Goal: Book appointment/travel/reservation

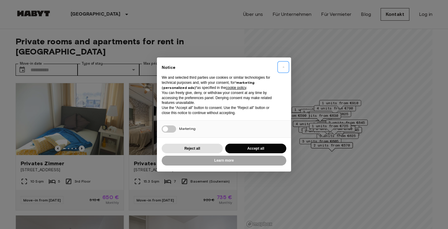
click at [282, 67] on button "×" at bounding box center [284, 67] width 10 height 10
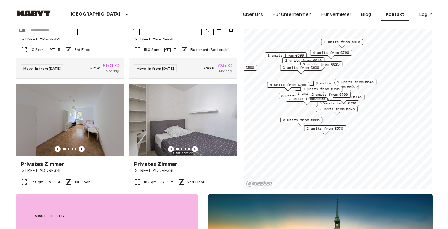
scroll to position [112, 0]
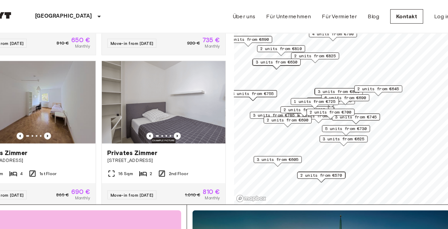
scroll to position [39, 0]
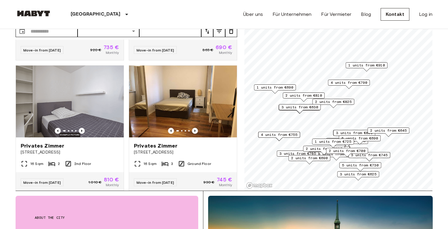
click at [362, 140] on span "6 units from €690" at bounding box center [360, 138] width 37 height 5
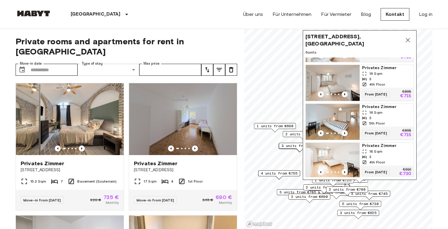
scroll to position [109, 0]
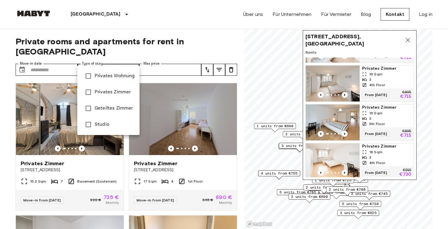
click at [42, 58] on div at bounding box center [224, 114] width 448 height 229
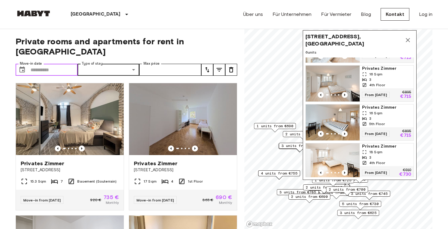
click at [42, 64] on input "Move-in date" at bounding box center [54, 70] width 47 height 12
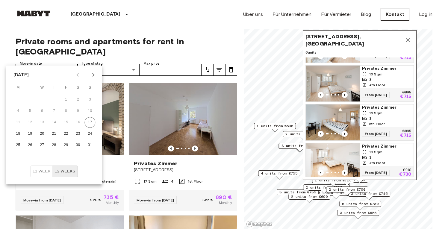
click at [38, 173] on button "±1 week" at bounding box center [42, 172] width 22 height 12
click at [95, 74] on icon "Next month" at bounding box center [93, 74] width 7 height 7
click at [79, 73] on icon "Previous month" at bounding box center [78, 75] width 2 height 4
click at [91, 73] on icon "Next month" at bounding box center [93, 74] width 7 height 7
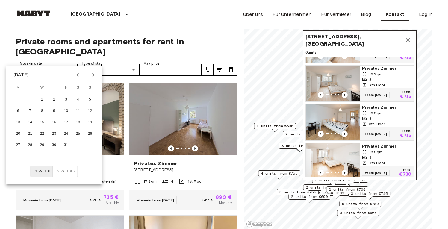
click at [81, 73] on icon "Previous month" at bounding box center [77, 74] width 7 height 7
click at [30, 144] on button "30" at bounding box center [30, 145] width 11 height 11
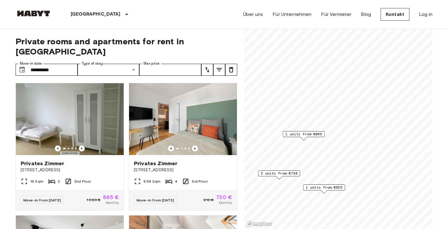
click at [177, 30] on div "**********" at bounding box center [127, 129] width 222 height 201
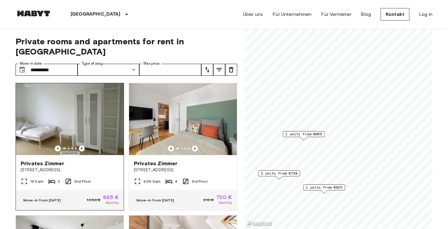
click at [82, 146] on icon "Previous image" at bounding box center [82, 149] width 6 height 6
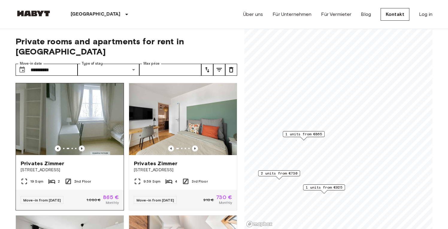
click at [82, 146] on icon "Previous image" at bounding box center [82, 149] width 6 height 6
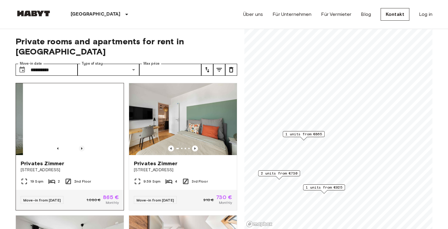
click at [82, 146] on icon "Previous image" at bounding box center [82, 149] width 6 height 6
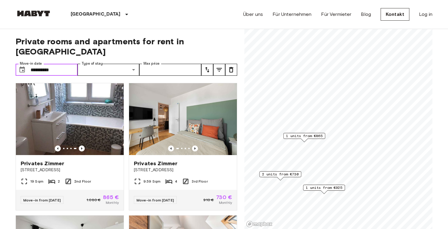
click at [56, 64] on input "**********" at bounding box center [54, 70] width 47 height 12
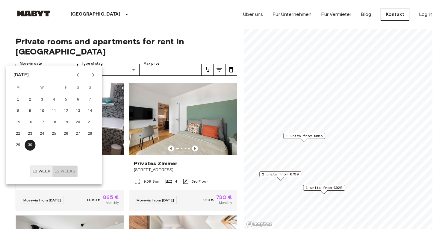
click at [62, 173] on button "±2 weeks" at bounding box center [64, 172] width 25 height 12
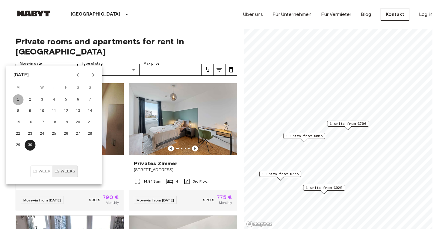
click at [18, 100] on button "1" at bounding box center [18, 99] width 11 height 11
type input "**********"
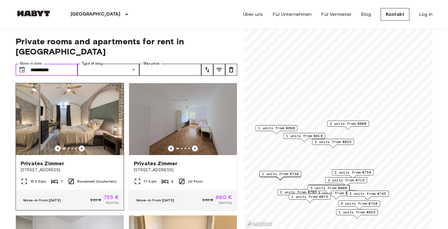
click at [83, 146] on icon "Previous image" at bounding box center [82, 149] width 6 height 6
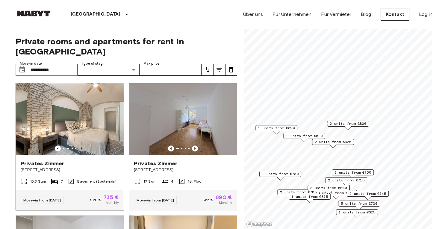
click at [83, 146] on icon "Previous image" at bounding box center [82, 149] width 6 height 6
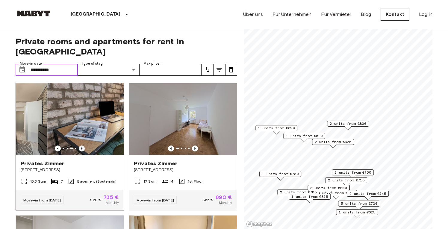
click at [83, 146] on icon "Previous image" at bounding box center [82, 149] width 6 height 6
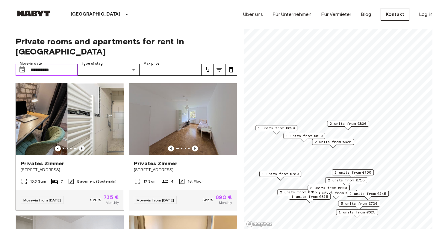
click at [83, 146] on icon "Previous image" at bounding box center [82, 149] width 6 height 6
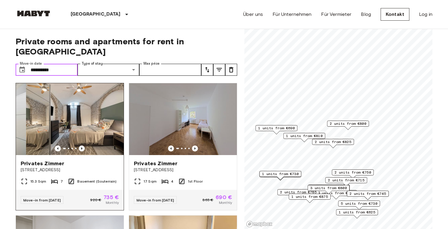
click at [83, 146] on icon "Previous image" at bounding box center [82, 149] width 6 height 6
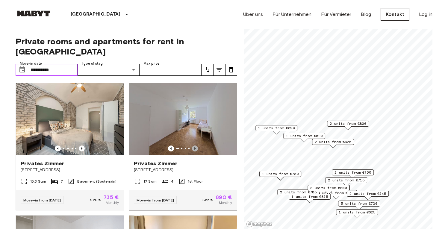
click at [195, 147] on icon "Previous image" at bounding box center [195, 148] width 1 height 2
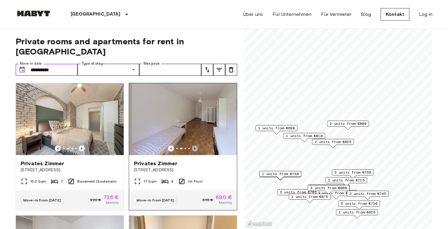
click at [195, 147] on icon "Previous image" at bounding box center [195, 148] width 1 height 2
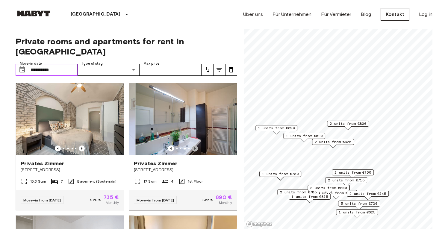
click at [195, 147] on icon "Previous image" at bounding box center [195, 148] width 1 height 2
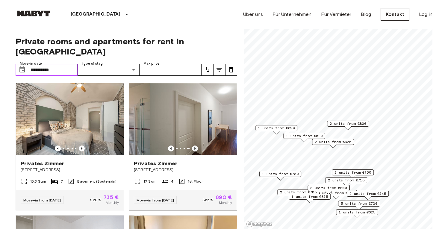
click at [195, 147] on icon "Previous image" at bounding box center [195, 148] width 1 height 2
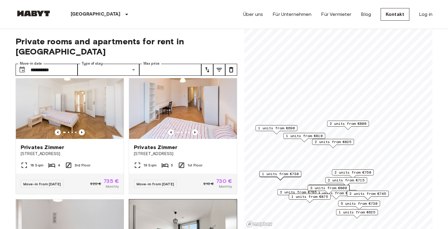
scroll to position [396, 0]
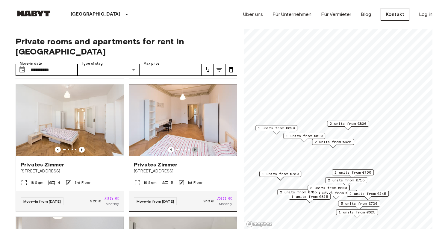
click at [196, 147] on icon "Previous image" at bounding box center [195, 150] width 6 height 6
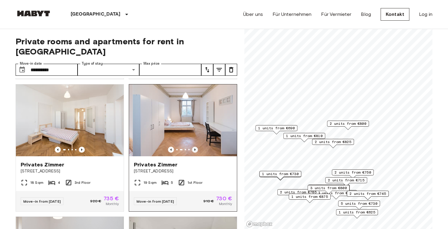
click at [196, 147] on icon "Previous image" at bounding box center [195, 150] width 6 height 6
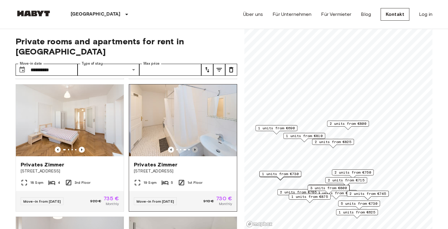
click at [196, 147] on icon "Previous image" at bounding box center [195, 150] width 6 height 6
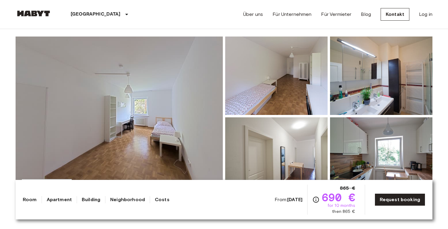
scroll to position [85, 0]
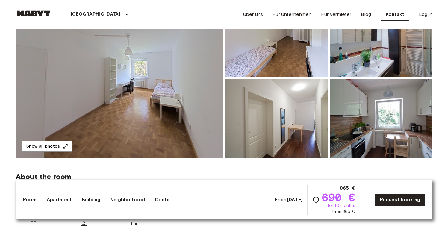
click at [179, 95] on img at bounding box center [119, 78] width 207 height 159
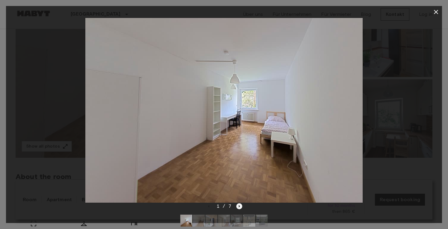
click at [238, 207] on icon "Next image" at bounding box center [240, 207] width 6 height 6
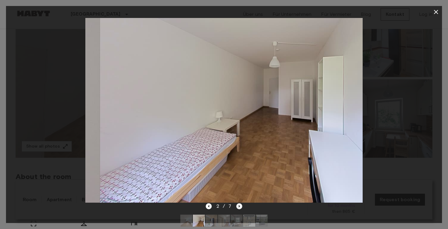
click at [238, 207] on icon "Next image" at bounding box center [240, 207] width 6 height 6
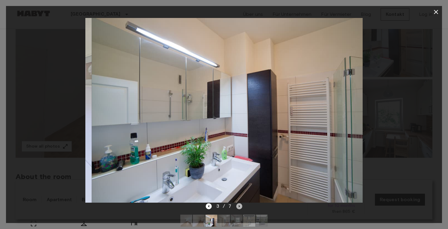
click at [238, 207] on icon "Next image" at bounding box center [240, 207] width 6 height 6
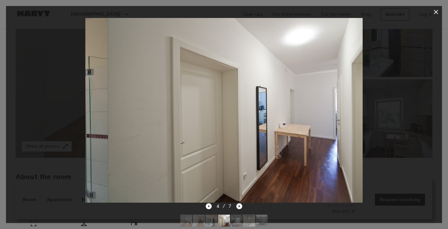
click at [238, 207] on icon "Next image" at bounding box center [240, 207] width 6 height 6
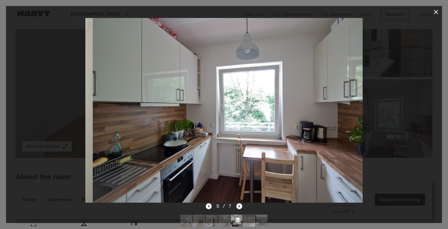
click at [238, 207] on icon "Next image" at bounding box center [240, 207] width 6 height 6
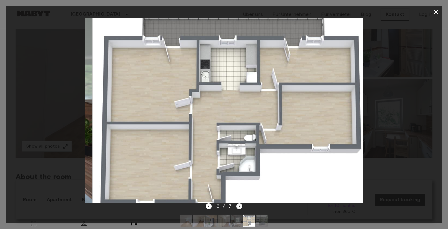
click at [238, 207] on icon "Next image" at bounding box center [240, 207] width 6 height 6
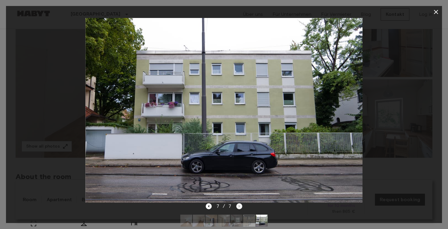
click at [238, 207] on div "7 / 7" at bounding box center [224, 206] width 37 height 7
click at [439, 12] on icon "button" at bounding box center [436, 11] width 7 height 7
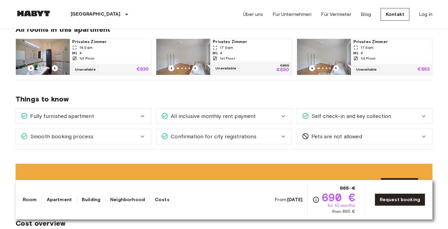
scroll to position [326, 0]
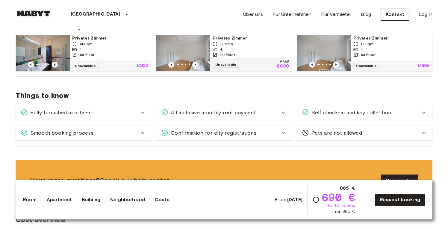
click at [143, 114] on icon at bounding box center [142, 112] width 7 height 7
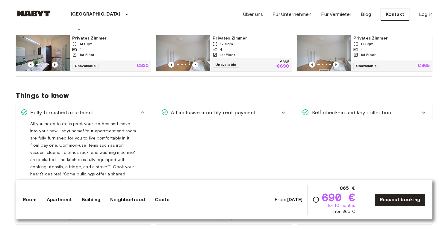
click at [143, 114] on icon at bounding box center [142, 112] width 7 height 7
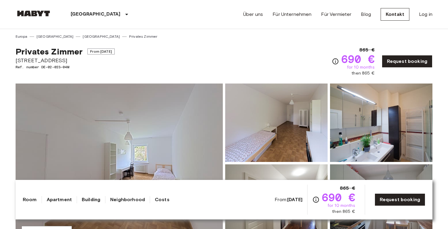
scroll to position [0, 0]
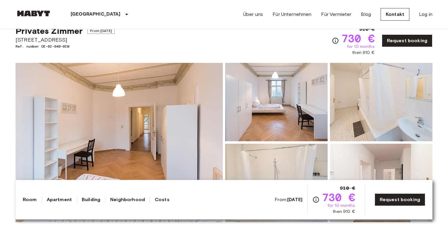
scroll to position [32, 0]
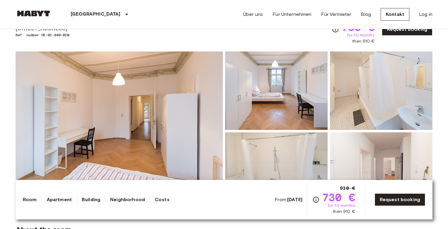
click at [174, 105] on img at bounding box center [119, 131] width 207 height 159
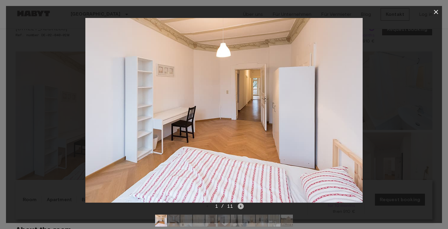
click at [240, 204] on icon "Next image" at bounding box center [241, 207] width 6 height 6
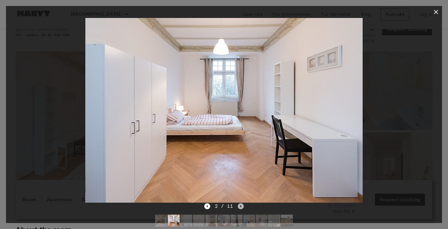
click at [240, 204] on icon "Next image" at bounding box center [241, 207] width 6 height 6
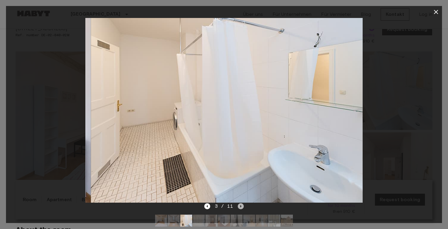
click at [240, 204] on icon "Next image" at bounding box center [241, 207] width 6 height 6
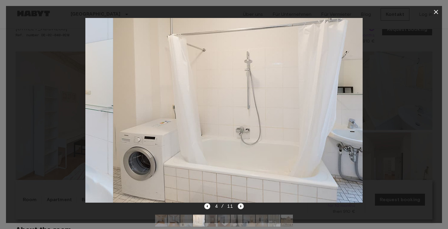
click at [240, 204] on icon "Next image" at bounding box center [241, 207] width 6 height 6
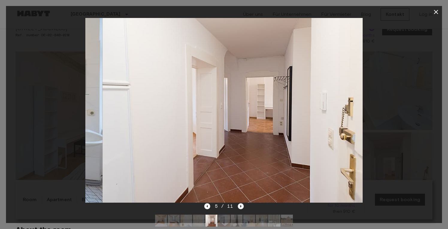
click at [240, 204] on icon "Next image" at bounding box center [241, 207] width 6 height 6
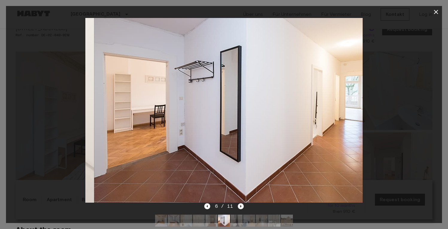
click at [240, 204] on icon "Next image" at bounding box center [241, 207] width 6 height 6
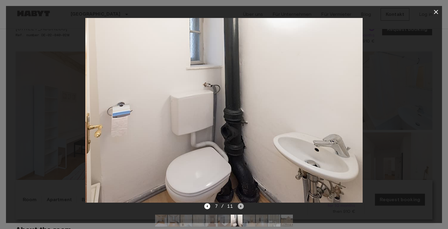
click at [240, 204] on icon "Next image" at bounding box center [241, 207] width 6 height 6
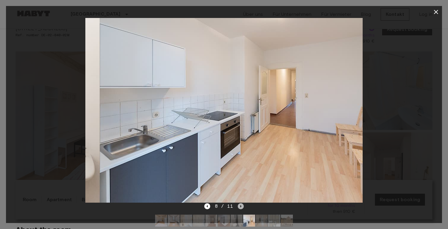
click at [240, 204] on icon "Next image" at bounding box center [241, 207] width 6 height 6
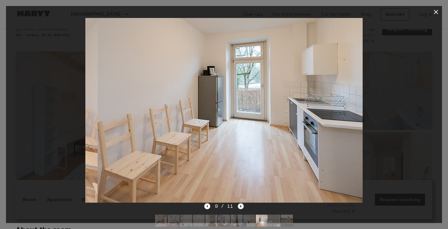
click at [240, 204] on icon "Next image" at bounding box center [241, 207] width 6 height 6
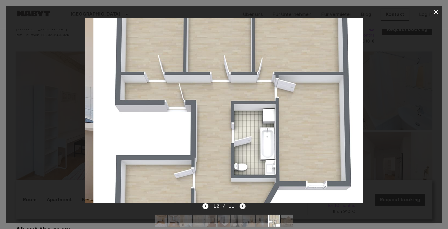
click at [240, 204] on icon "Next image" at bounding box center [243, 207] width 6 height 6
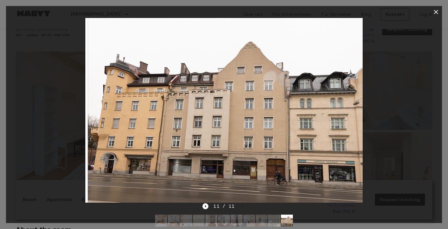
click at [409, 76] on div at bounding box center [224, 110] width 436 height 185
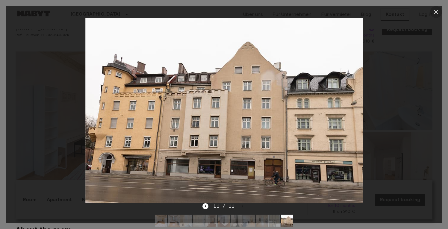
click at [436, 14] on icon "button" at bounding box center [436, 11] width 7 height 7
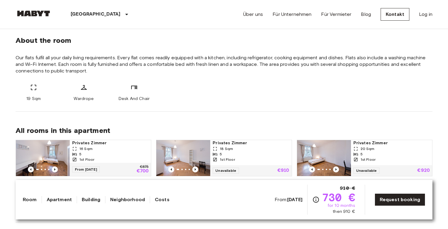
scroll to position [219, 0]
